Goal: Check status: Check status

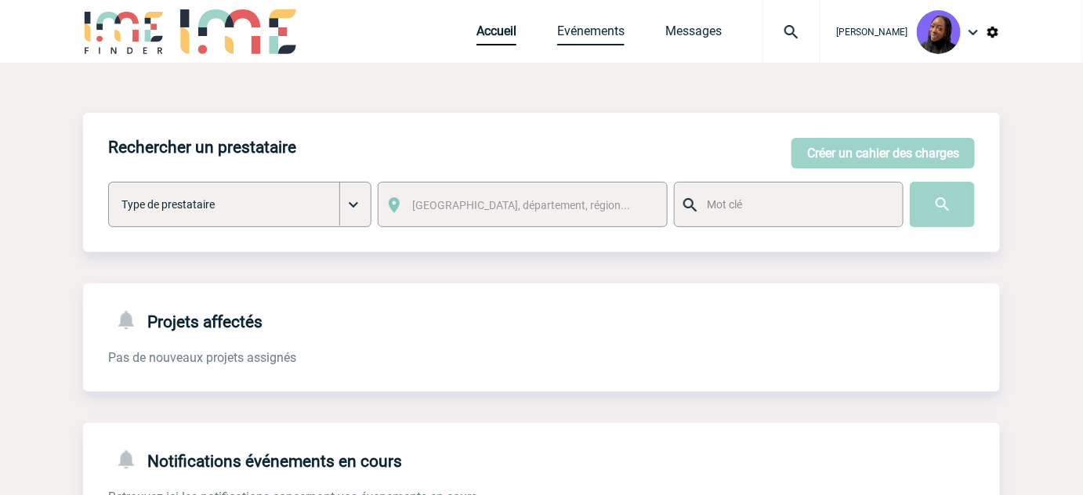
click at [589, 27] on link "Evénements" at bounding box center [590, 35] width 67 height 22
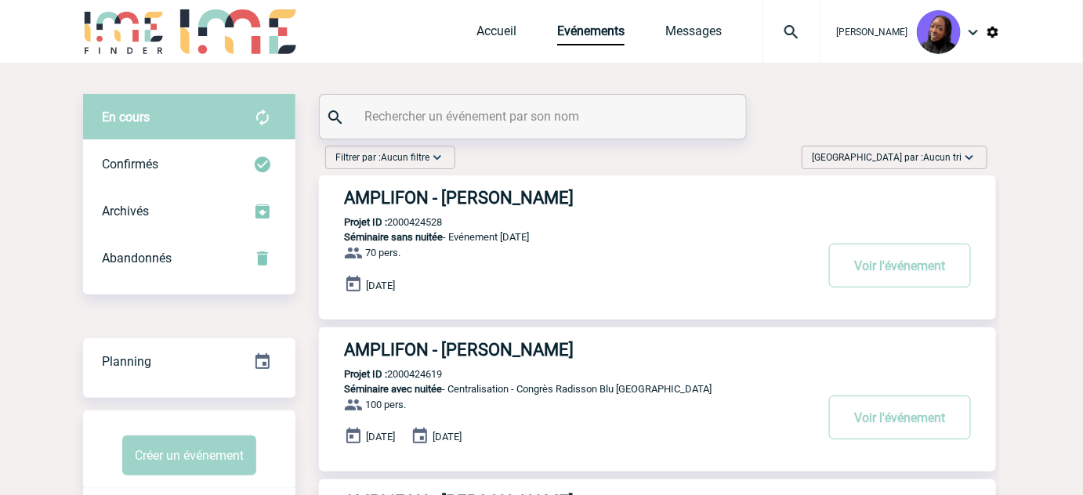
click at [513, 121] on input "text" at bounding box center [534, 116] width 349 height 23
paste input "2000424528"
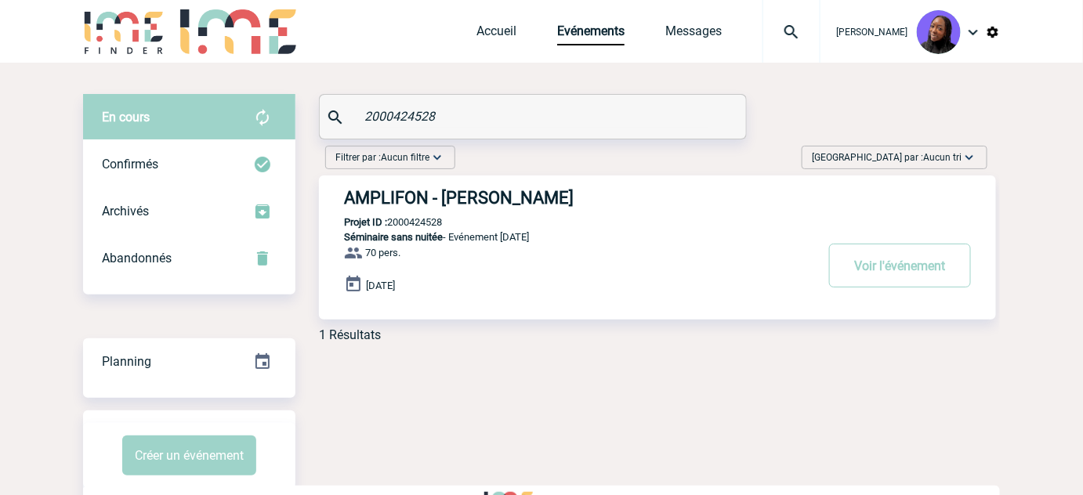
type input "2000424528"
click at [479, 193] on h3 "AMPLIFON - Pauline VALET" at bounding box center [579, 198] width 470 height 20
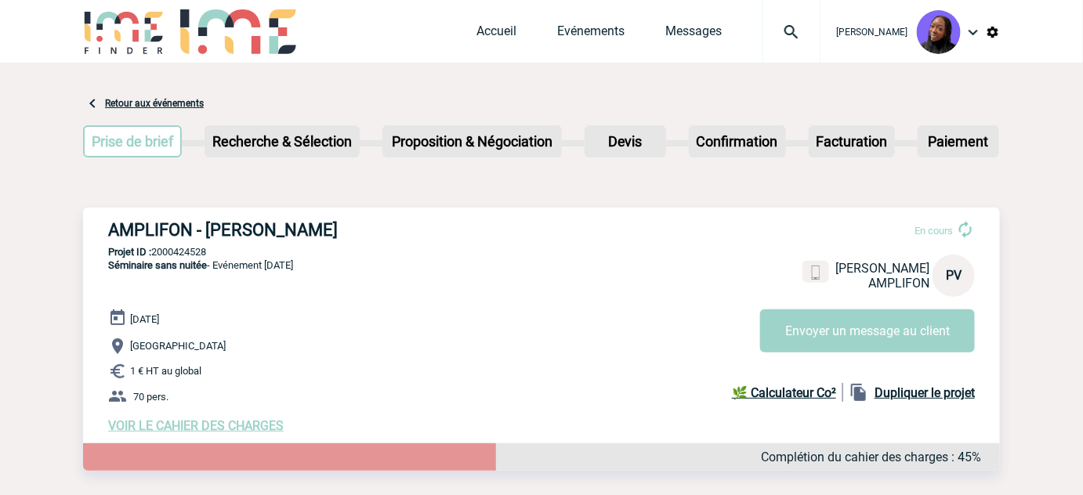
click at [356, 281] on div "AMPLIFON - [PERSON_NAME] En cours [PERSON_NAME] VALET AMPLIFON PV Envoyer un me…" at bounding box center [541, 327] width 917 height 238
click at [411, 278] on div "AMPLIFON - [PERSON_NAME] En cours [PERSON_NAME] VALET AMPLIFON PV Envoyer un me…" at bounding box center [541, 327] width 917 height 238
click at [385, 270] on div "AMPLIFON - [PERSON_NAME] En cours [PERSON_NAME] VALET AMPLIFON PV Envoyer un me…" at bounding box center [541, 327] width 917 height 238
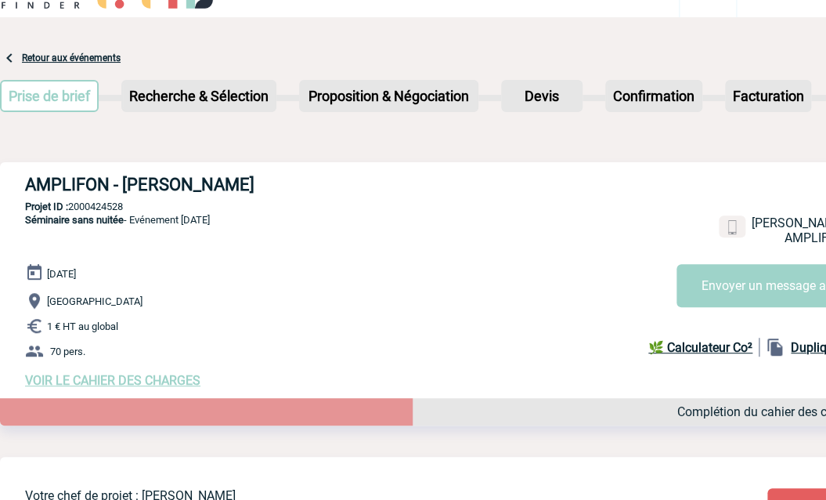
scroll to position [71, 0]
